Goal: Communication & Community: Answer question/provide support

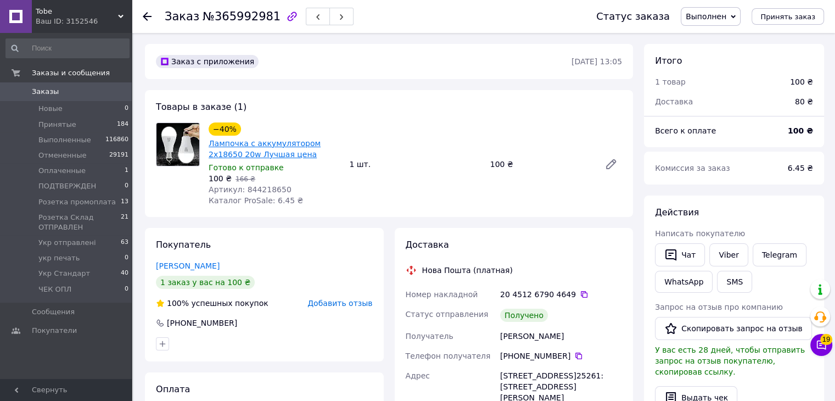
click at [278, 145] on link "Лампочка с аккумулятором 2x18650 20w Лучшая цена" at bounding box center [265, 149] width 112 height 20
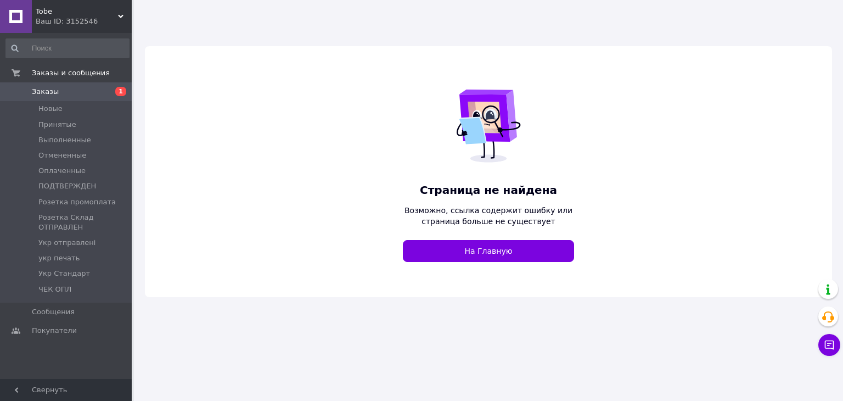
click at [94, 15] on span "Tobe" at bounding box center [77, 12] width 82 height 10
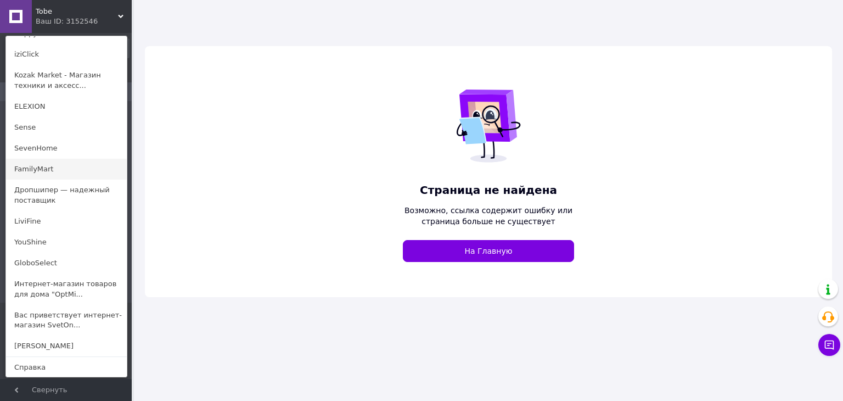
scroll to position [120, 0]
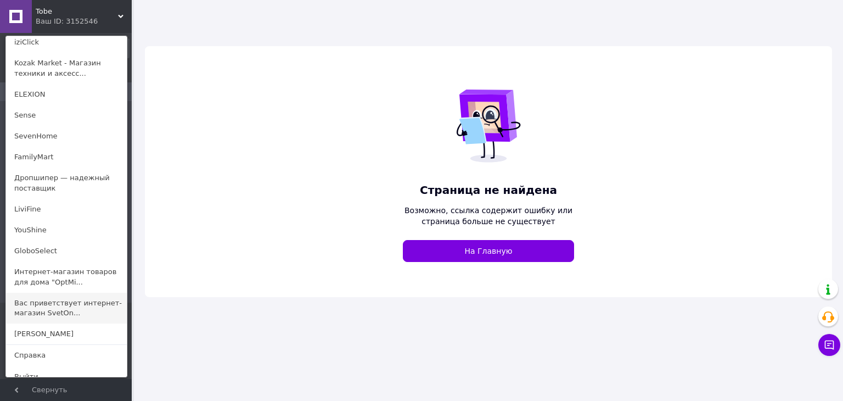
click at [66, 301] on link "Вас приветствует интернет-магазин SvetOn..." at bounding box center [66, 308] width 121 height 31
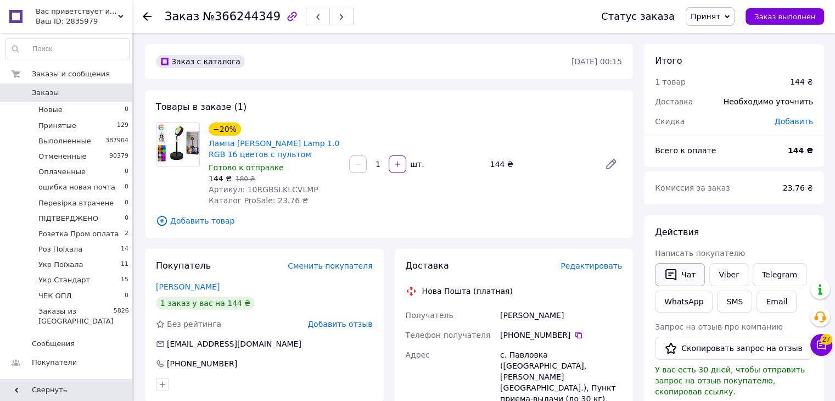
click at [687, 266] on button "Чат" at bounding box center [680, 274] width 50 height 23
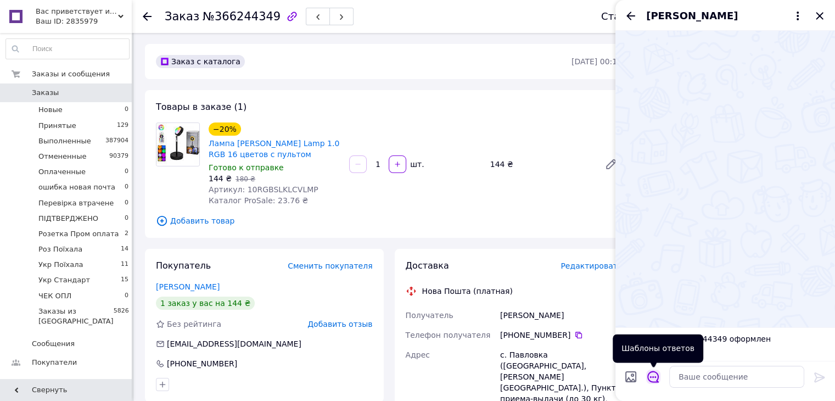
click at [652, 374] on icon "Открыть шаблоны ответов" at bounding box center [653, 376] width 12 height 12
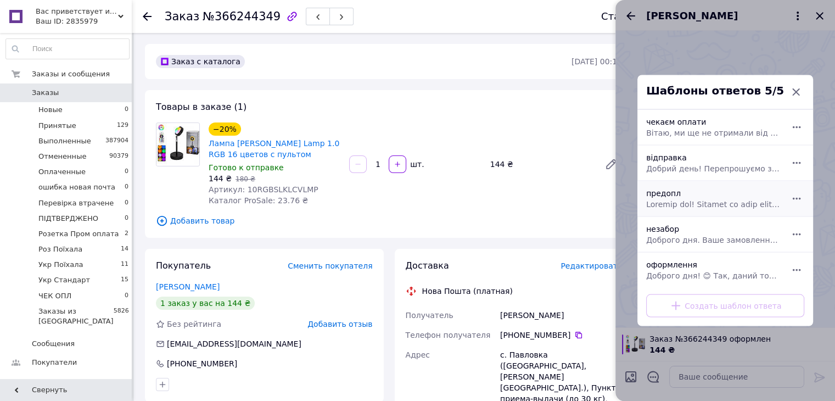
click at [682, 201] on span at bounding box center [713, 204] width 134 height 11
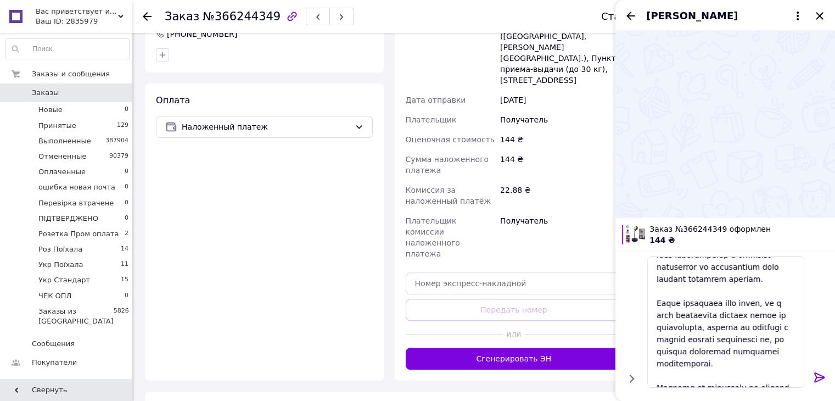
scroll to position [180, 0]
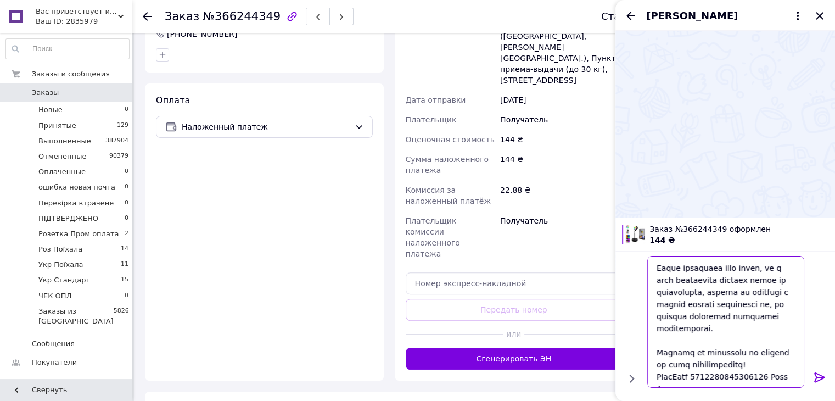
drag, startPoint x: 690, startPoint y: 378, endPoint x: 692, endPoint y: 358, distance: 19.8
click at [692, 358] on textarea at bounding box center [725, 322] width 157 height 132
paste textarea "nk [CREDIT_CARD_NUMBER] [PERSON_NAME]"
type textarea "Loremip dol! Sitamet co adip elitseddoe te incidi ut labore etdolore! Ma aliqua…"
click at [821, 378] on icon at bounding box center [819, 377] width 10 height 10
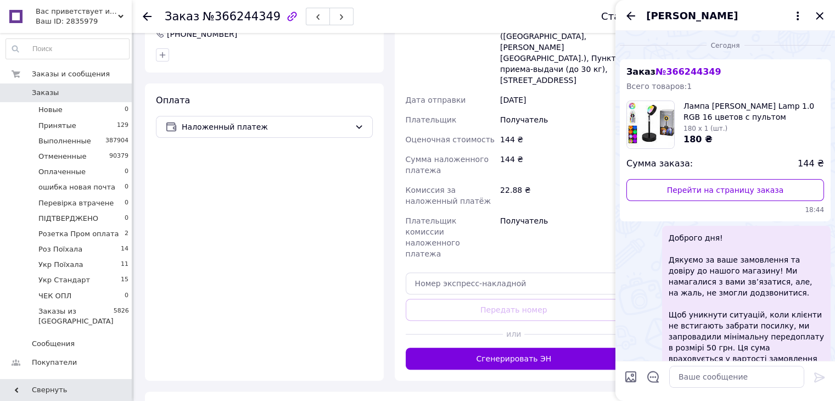
scroll to position [0, 0]
